Goal: Browse casually

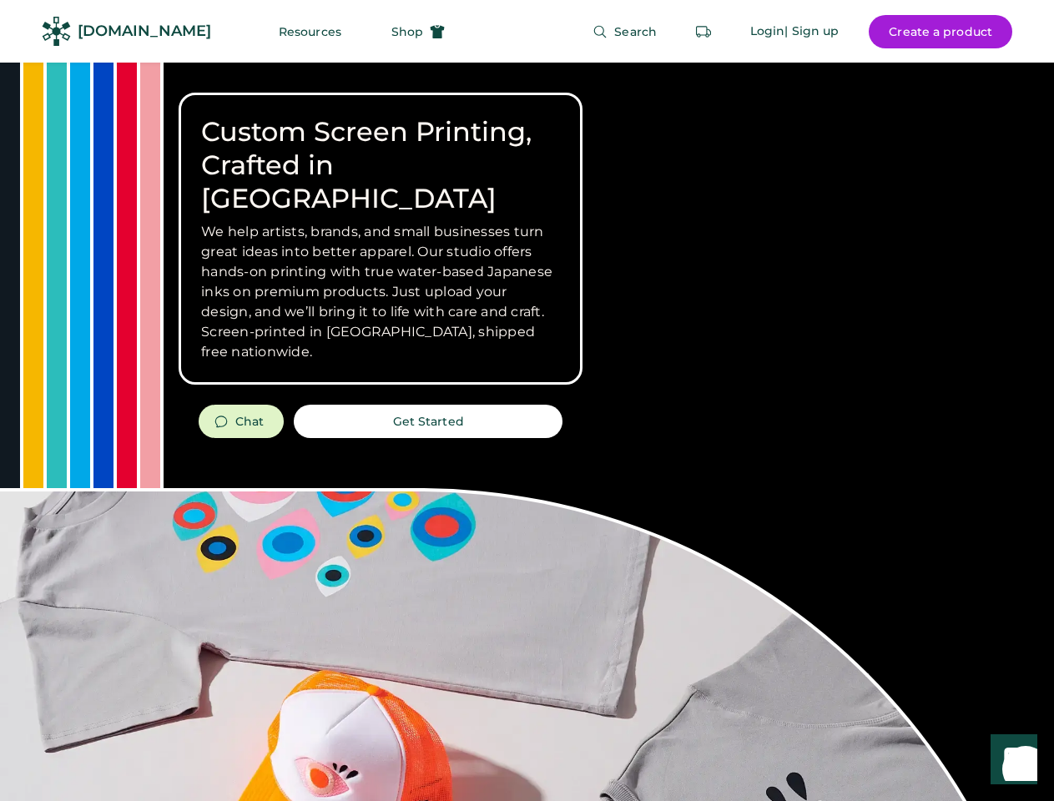
click at [526, 400] on div "Custom Screen Printing, Crafted in [GEOGRAPHIC_DATA] We help artists, brands, a…" at bounding box center [527, 593] width 1054 height 1060
click at [526, 431] on div "Custom Screen Printing, Crafted in [GEOGRAPHIC_DATA] We help artists, brands, a…" at bounding box center [527, 593] width 1054 height 1060
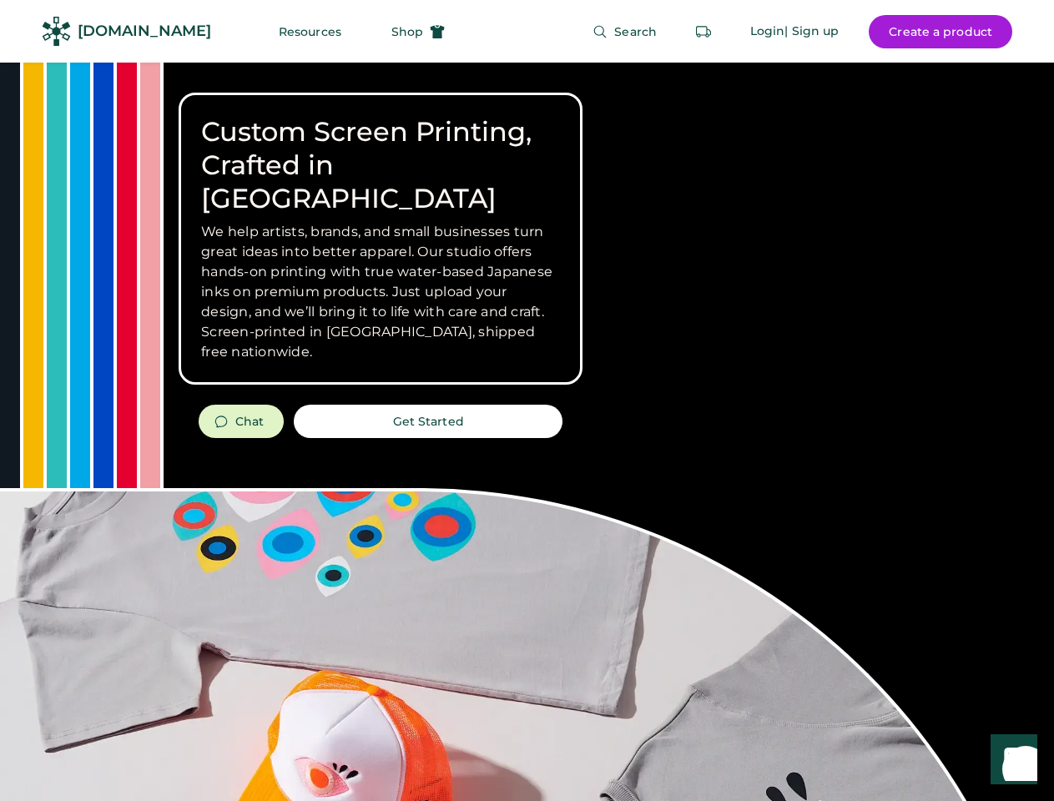
click at [526, 431] on div "Custom Screen Printing, Crafted in [GEOGRAPHIC_DATA] We help artists, brands, a…" at bounding box center [527, 593] width 1054 height 1060
click at [380, 239] on h3 "We help artists, brands, and small businesses turn great ideas into better appa…" at bounding box center [380, 292] width 359 height 140
click at [380, 222] on h3 "We help artists, brands, and small businesses turn great ideas into better appa…" at bounding box center [380, 292] width 359 height 140
click at [380, 149] on h1 "Custom Screen Printing, Crafted in [GEOGRAPHIC_DATA]" at bounding box center [380, 165] width 359 height 100
